Goal: Navigation & Orientation: Go to known website

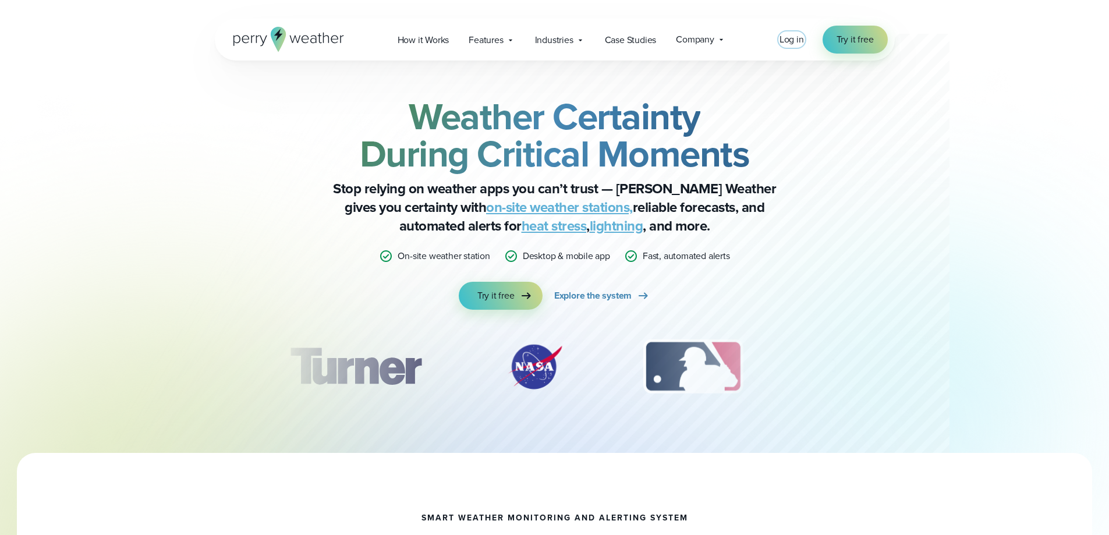
click at [783, 36] on span "Log in" at bounding box center [791, 39] width 24 height 13
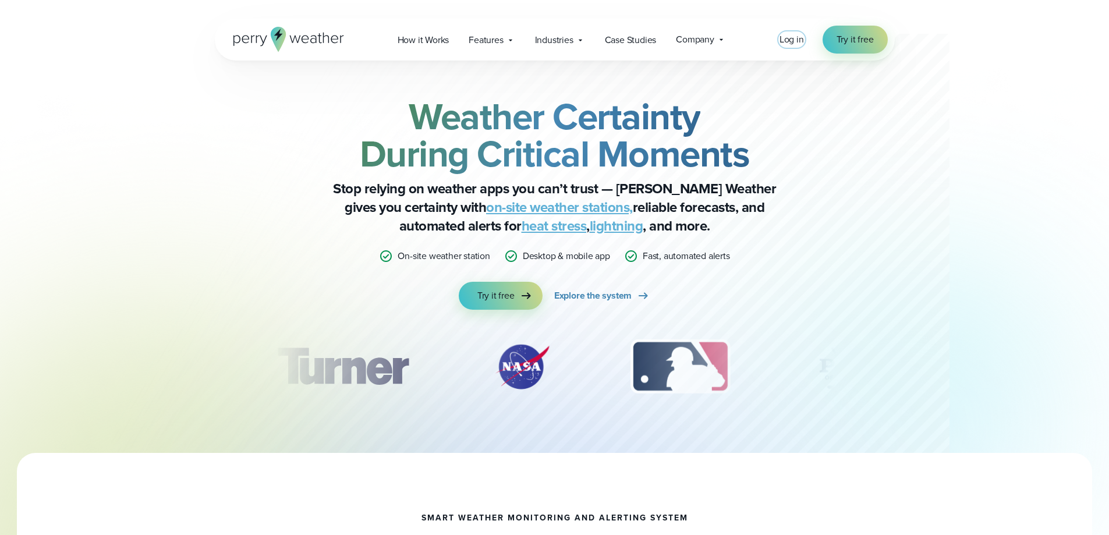
click at [796, 38] on span "Log in" at bounding box center [791, 39] width 24 height 13
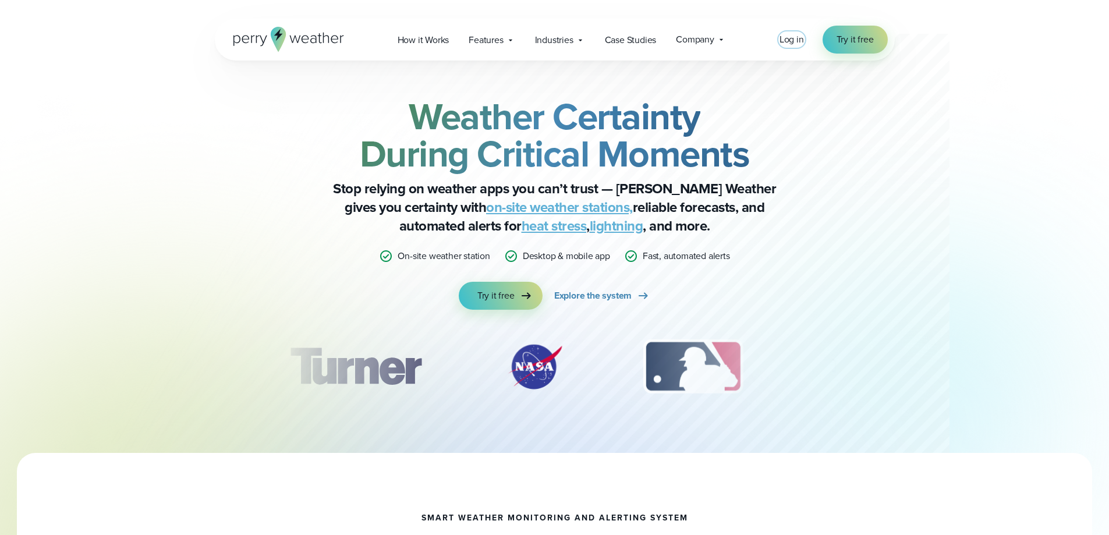
click at [797, 41] on span "Log in" at bounding box center [791, 39] width 24 height 13
